Goal: Information Seeking & Learning: Learn about a topic

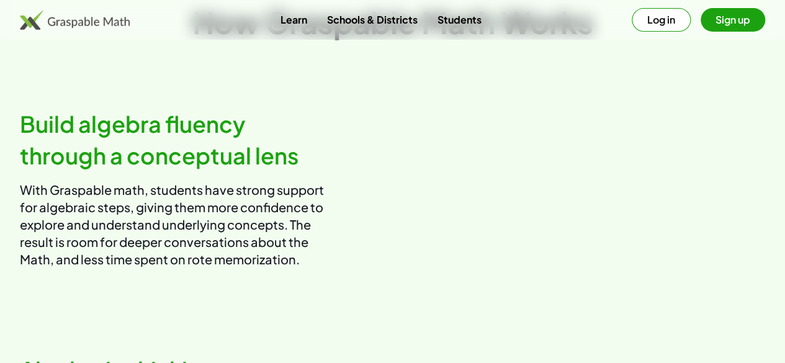
scroll to position [653, 0]
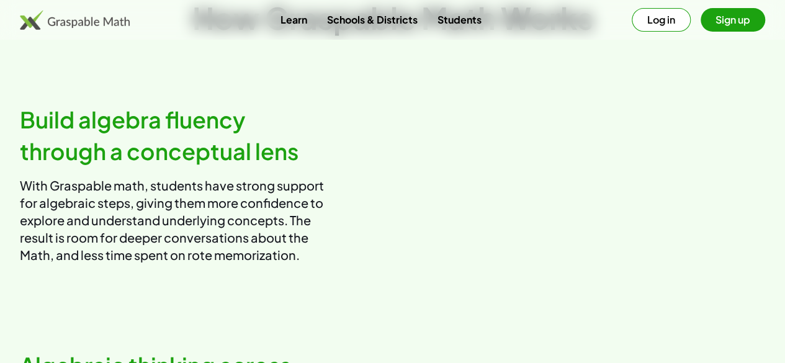
click at [562, 223] on video at bounding box center [584, 183] width 363 height 181
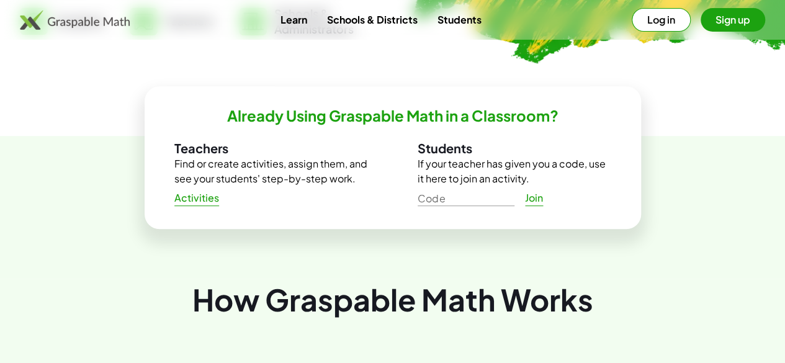
scroll to position [0, 0]
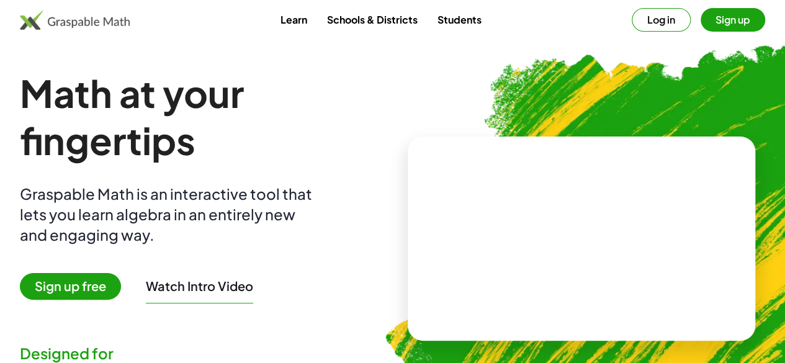
click at [438, 20] on link "Students" at bounding box center [459, 19] width 64 height 23
click at [348, 20] on link "Schools & Districts" at bounding box center [372, 19] width 111 height 23
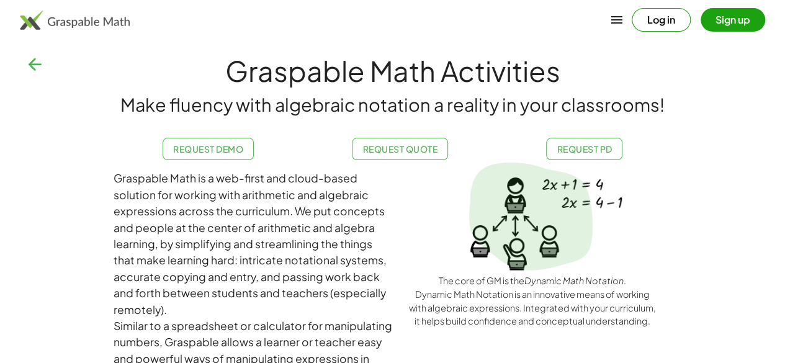
click at [38, 69] on icon "button" at bounding box center [35, 65] width 20 height 20
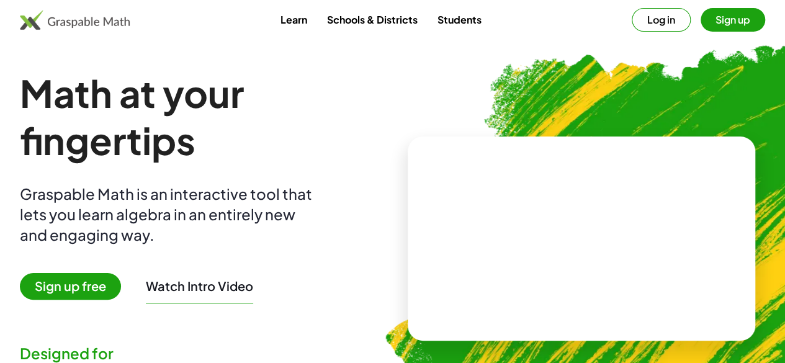
click at [298, 17] on link "Learn" at bounding box center [293, 19] width 47 height 23
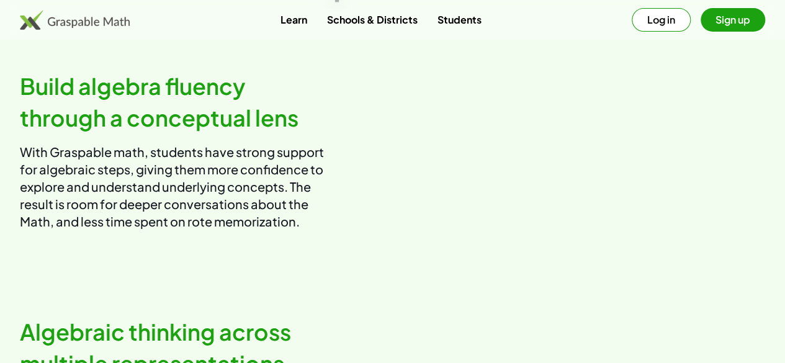
scroll to position [745, 0]
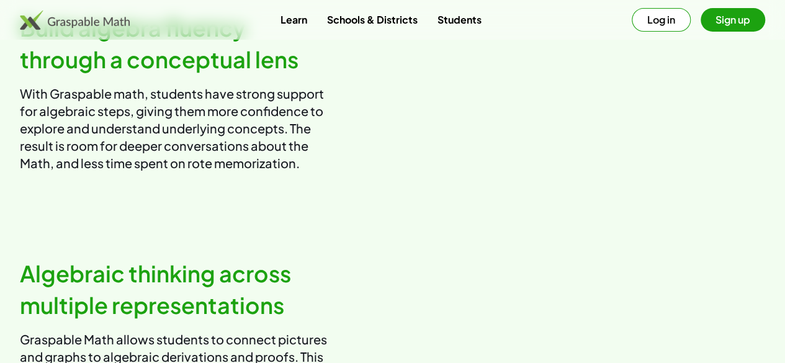
click at [512, 145] on video at bounding box center [584, 91] width 363 height 181
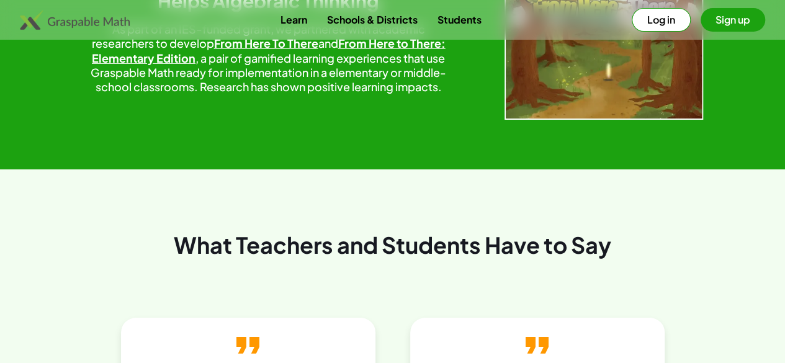
scroll to position [2359, 0]
